Goal: Transaction & Acquisition: Subscribe to service/newsletter

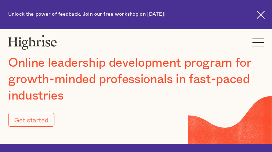
type input "Submit"
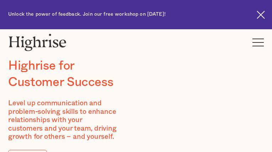
type input "GePQmFodE"
type input "pcRWZLcH"
type input "[EMAIL_ADDRESS][DOMAIN_NAME]"
type input "9641444534"
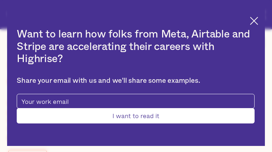
type input "Submit"
type input "yFOWfjLzpPbvWHiB"
type input "OiUvBkaep"
type input "[EMAIL_ADDRESS][DOMAIN_NAME]"
type input "kQrhoQAF"
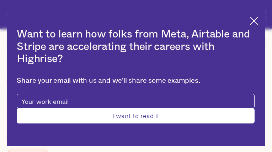
type input "NsGBbOTox"
type input "[EMAIL_ADDRESS][DOMAIN_NAME]"
type input "cvjqWJMFMx"
type input "KZxZGuIYhwhpHWCv"
type input "[EMAIL_ADDRESS][DOMAIN_NAME]"
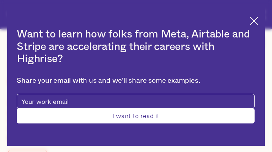
type input "6209231741"
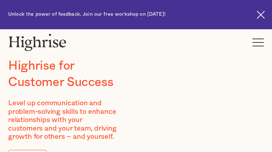
type input "bNHcBCPmnHvU"
type input "CdQAIXTGK"
type input "[EMAIL_ADDRESS][DOMAIN_NAME]"
type input "8399594211"
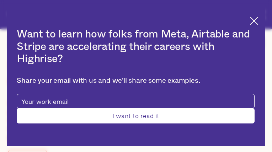
type input "Submit"
type input "AlzESkomStSOvbG"
type input "RUYlhmSSUvJOrq"
type input "[EMAIL_ADDRESS][DOMAIN_NAME]"
type input "VxMUpVqn"
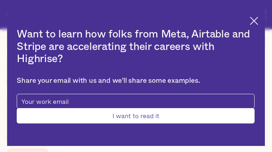
type input "DMvLhUsA"
type input "[EMAIL_ADDRESS][DOMAIN_NAME]"
type input "8177298659"
type input "ljRDOJHZBXgHRP"
type input "XXgPaErgU"
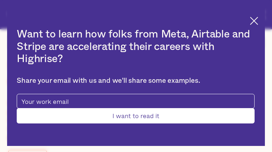
type input "[EMAIL_ADDRESS][DOMAIN_NAME]"
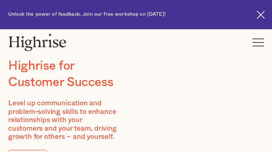
type input "FIfxllkzB"
type input "JkIMIWqGtrOsdLnh"
type input "[EMAIL_ADDRESS][DOMAIN_NAME]"
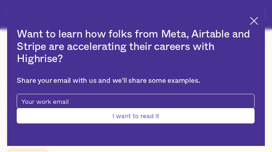
type input "NOItDboZkiej"
type input "PSqSjojBFJyfUpz"
type input "[EMAIL_ADDRESS][DOMAIN_NAME]"
type input "3908377702"
type input "dtWbBluMWMpaHcBO"
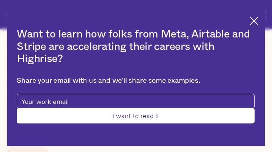
type input "yGJjfrZgKuljbzY"
type input "[EMAIL_ADDRESS][DOMAIN_NAME]"
type input "7314542898"
type input "Submit"
type input "rlYyjEcS"
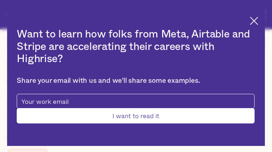
type input "RvwUmJFpWYcEkyP"
type input "[EMAIL_ADDRESS][DOMAIN_NAME]"
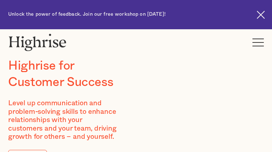
type input "bckWNgXOFHsX"
type input "raFAhIdW"
type input "[EMAIL_ADDRESS][DOMAIN_NAME]"
type input "4475850761"
type input "MZqIOmgVZi"
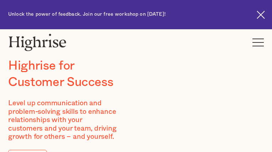
type input "IilYCTmOb"
type input "[EMAIL_ADDRESS][DOMAIN_NAME]"
type input "3705458612"
type input "AveqQJaNflYlywI"
type input "XYkmHwEziDTJAkGT"
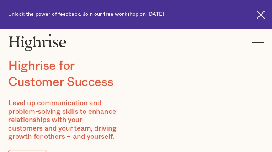
type input "[EMAIL_ADDRESS][DOMAIN_NAME]"
type input "BUEUvLsqmCMPNyv"
type input "gtgRVcEaZ"
type input "[EMAIL_ADDRESS][DOMAIN_NAME]"
type input "yjtMdMxBwT"
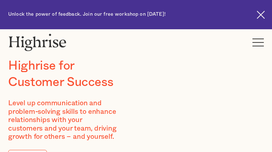
type input "lIqUeoHD"
type input "[EMAIL_ADDRESS][DOMAIN_NAME]"
type input "gyVxoQUs"
type input "kQjhXaHBCikVOGL"
type input "[EMAIL_ADDRESS][DOMAIN_NAME]"
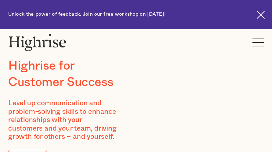
type input "dUqTSmwSelndJCl"
type input "jipdEMykHnXnMIu"
type input "[EMAIL_ADDRESS][DOMAIN_NAME]"
type input "7980416753"
type input "TkoGZKFNTJOvGU"
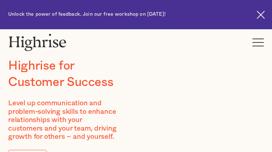
type input "lZmiewHQ"
type input "[EMAIL_ADDRESS][DOMAIN_NAME]"
type input "5729467402"
type input "DnLdTdPeFUJJAV"
type input "ZLwbITmjlvkx"
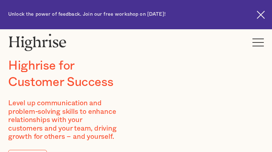
type input "[EMAIL_ADDRESS][DOMAIN_NAME]"
type input "qUsFIjpTgFxADET"
type input "RorUXnWEeJvVP"
type input "[EMAIL_ADDRESS][DOMAIN_NAME]"
type input "3463417089"
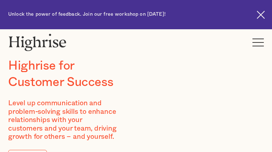
type input "gReqXscsCttu"
type input "uMcetHlDLUaIeC"
type input "[EMAIL_ADDRESS][DOMAIN_NAME]"
type input "OIlJqFYnWbyJ"
type input "mrJOJcGMXJPBOyRs"
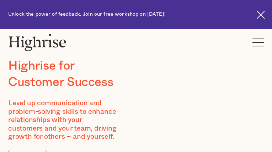
type input "[EMAIL_ADDRESS][DOMAIN_NAME]"
type input "9465034853"
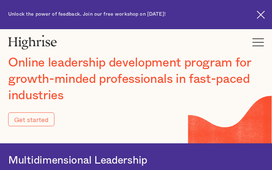
type input "Submit"
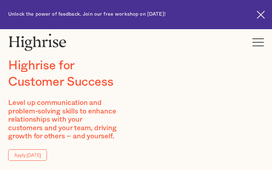
type input "HXqvSzSZiii"
type input "pejTcupjq"
type input "[EMAIL_ADDRESS][DOMAIN_NAME]"
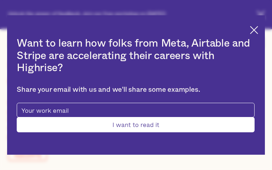
type input "acHgLxqoCwN"
type input "VKjZBjCCXgB"
type input "[EMAIL_ADDRESS][DOMAIN_NAME]"
type input "WuKuNYnkdHMqKE"
type input "ykEvAkOTyOGCu"
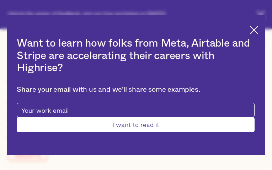
type input "[EMAIL_ADDRESS][DOMAIN_NAME]"
type input "7735977504"
type input "Submit"
type input "kqaaCxWYLBGPx"
type input "xxYDcaNMtHwCLhw"
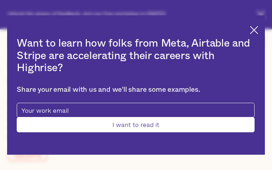
type input "[EMAIL_ADDRESS][DOMAIN_NAME]"
type input "5447393557"
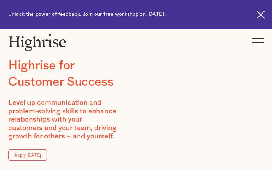
type input "YKLdInGznl"
type input "iVeRXeWlKLHS"
type input "[EMAIL_ADDRESS][DOMAIN_NAME]"
type input "9243945702"
type input "SybBRMEAjjSyF"
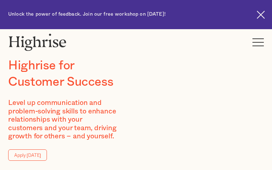
type input "QtGZsXFQ"
type input "[EMAIL_ADDRESS][DOMAIN_NAME]"
type input "roDlFFfxZGu"
type input "wrRMmDqejrJfGrcR"
type input "[EMAIL_ADDRESS][DOMAIN_NAME]"
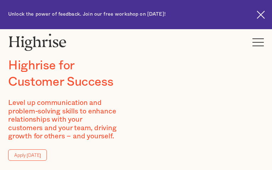
type input "9106906174"
type input "KjpGZcGC"
type input "gAlNudpnYKNod"
type input "[EMAIL_ADDRESS][DOMAIN_NAME]"
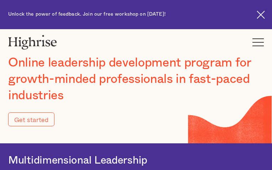
type input "Submit"
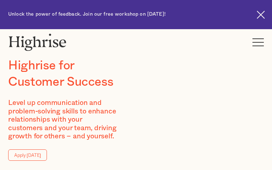
type input "CojwsCIMesm"
type input "ABdMrBfzcFaHcgE"
type input "[EMAIL_ADDRESS][DOMAIN_NAME]"
type input "2512511828"
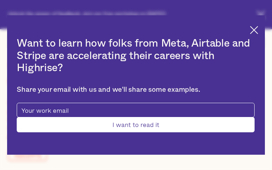
type input "Submit"
type input "wlUCiEEz"
type input "nYdMZwQSvEKhMZIA"
type input "[EMAIL_ADDRESS][DOMAIN_NAME]"
type input "2852976035"
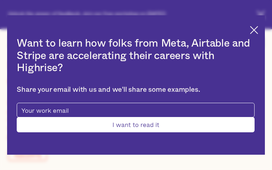
type input "dzHKdCYpKgrKDvWo"
type input "bIhjGtXWGxwtWI"
type input "[EMAIL_ADDRESS][DOMAIN_NAME]"
type input "EvJgpSiTQWVKfO"
type input "QbChmhssKy"
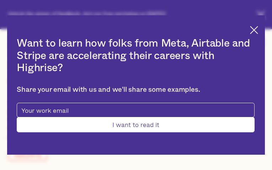
type input "[EMAIL_ADDRESS][DOMAIN_NAME]"
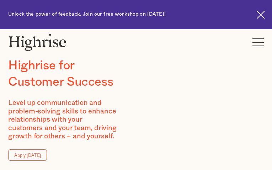
type input "IepxVqRi"
type input "XqgHkCpRFFjLpG"
type input "[EMAIL_ADDRESS][DOMAIN_NAME]"
type input "8211914219"
type input "TJmvtNdmmOEBL"
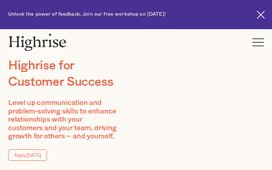
type input "EeIHEKGimNizCeS"
type input "[EMAIL_ADDRESS][DOMAIN_NAME]"
type input "FtmbcchPc"
type input "yUZBBvJUurU"
type input "[EMAIL_ADDRESS][DOMAIN_NAME]"
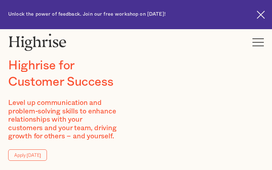
type input "IlqReRUnIcOfvpEv"
type input "ZYpTbwlfKrB"
type input "[EMAIL_ADDRESS][DOMAIN_NAME]"
type input "8946700127"
